Goal: Transaction & Acquisition: Purchase product/service

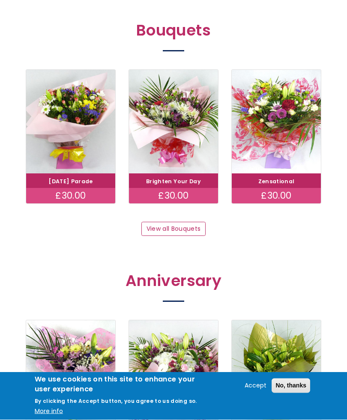
scroll to position [685, 0]
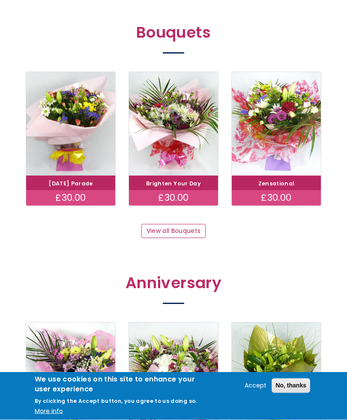
click at [172, 226] on link "View all Bouquets" at bounding box center [173, 232] width 64 height 15
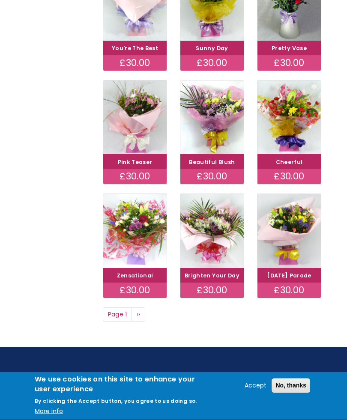
scroll to position [325, 0]
click at [297, 393] on button "No, thanks" at bounding box center [291, 386] width 39 height 15
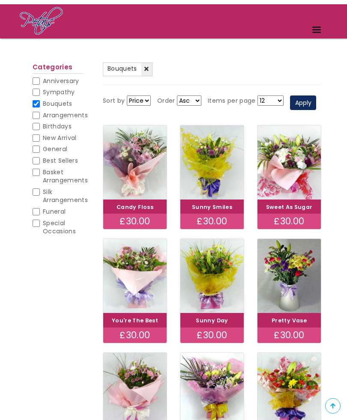
scroll to position [0, 0]
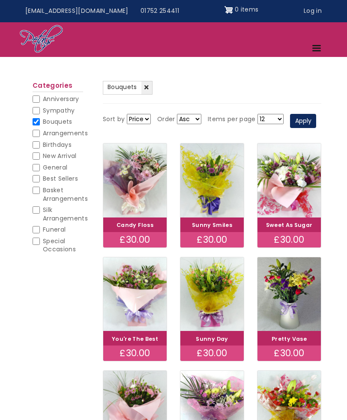
click at [37, 166] on input "General" at bounding box center [36, 167] width 7 height 7
checkbox input "true"
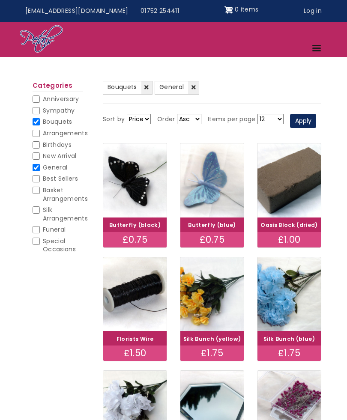
click at [39, 178] on input "Best Sellers" at bounding box center [36, 178] width 7 height 7
checkbox input "true"
click at [34, 164] on input "General" at bounding box center [36, 167] width 7 height 7
checkbox input "false"
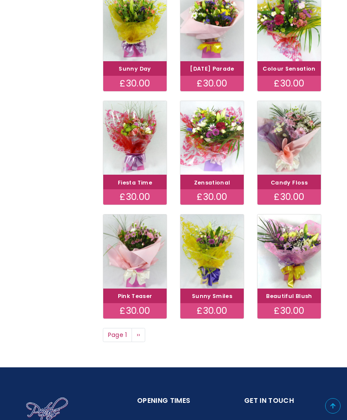
scroll to position [304, 0]
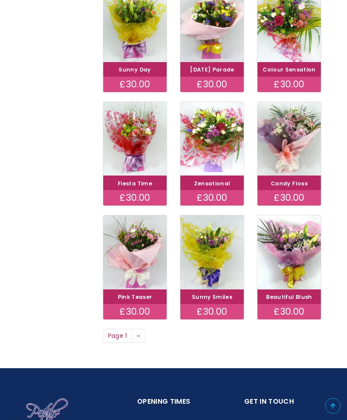
click at [139, 340] on span "››" at bounding box center [139, 336] width 4 height 9
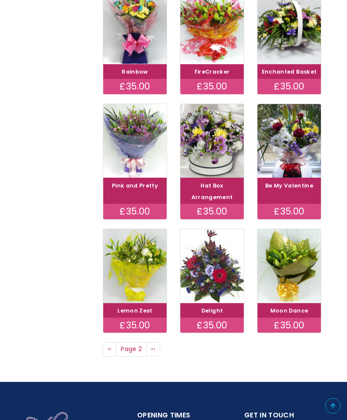
scroll to position [307, 0]
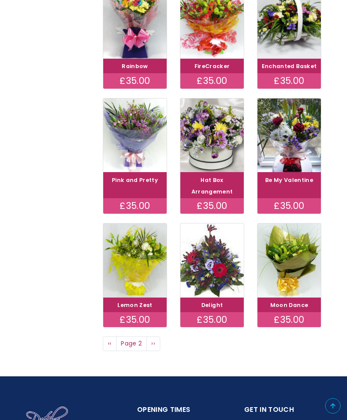
click at [157, 351] on link "Next page ››" at bounding box center [154, 344] width 14 height 15
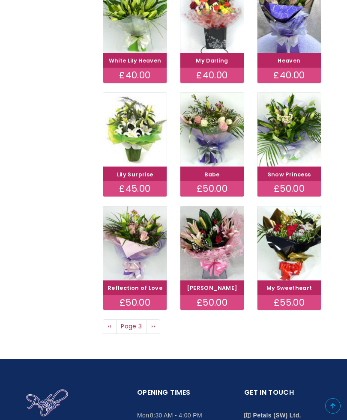
scroll to position [330, 0]
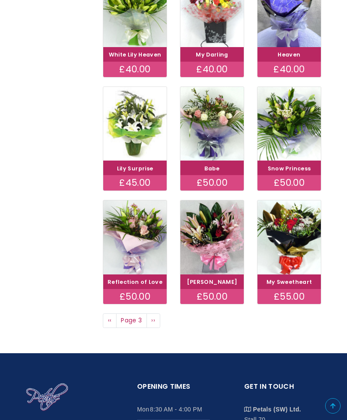
click at [160, 328] on link "Next page ››" at bounding box center [154, 321] width 14 height 15
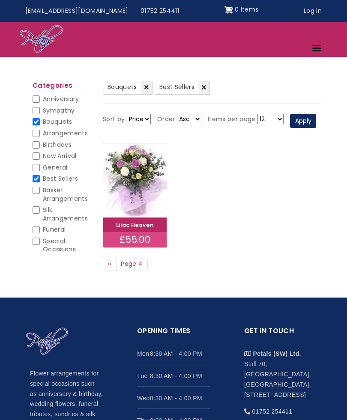
click at [129, 218] on img at bounding box center [134, 181] width 63 height 74
